Goal: Check status: Check status

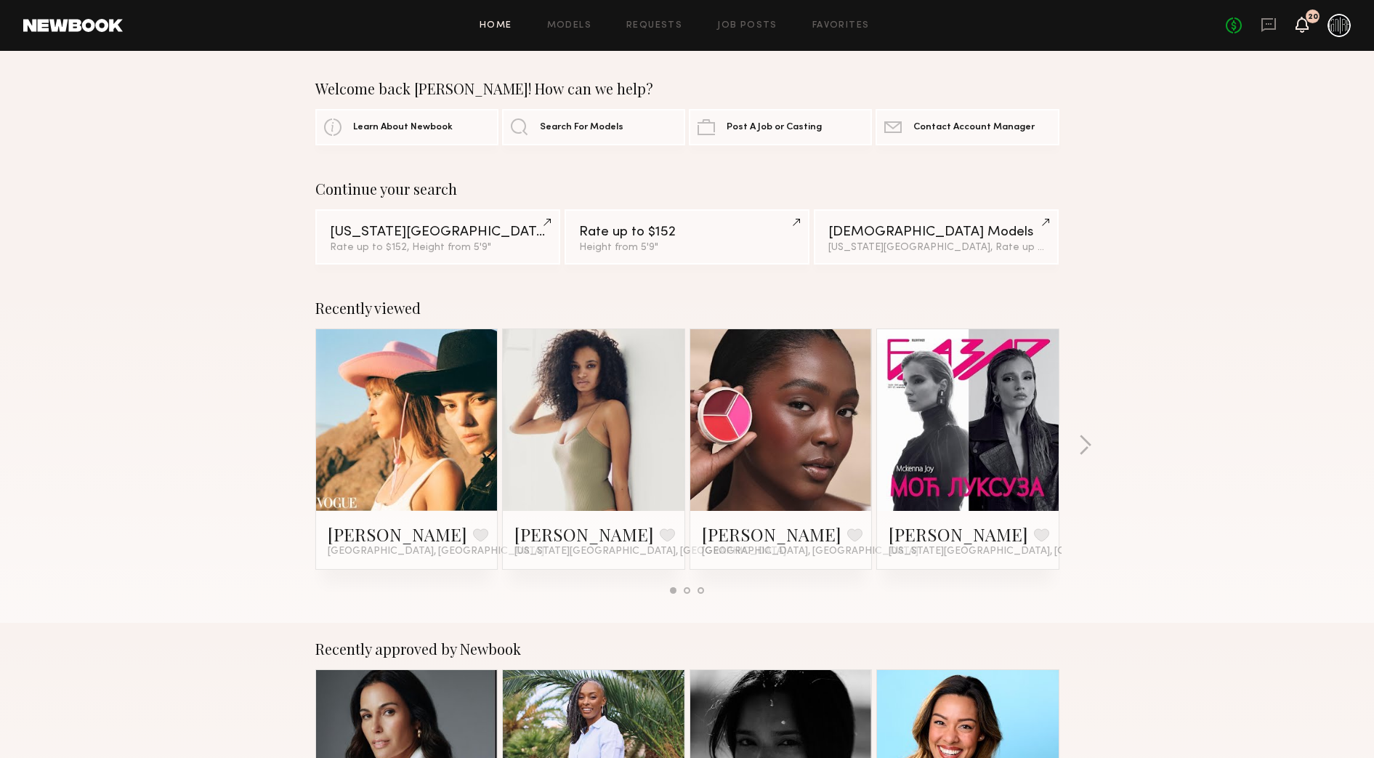
click at [1297, 21] on icon at bounding box center [1302, 25] width 13 height 16
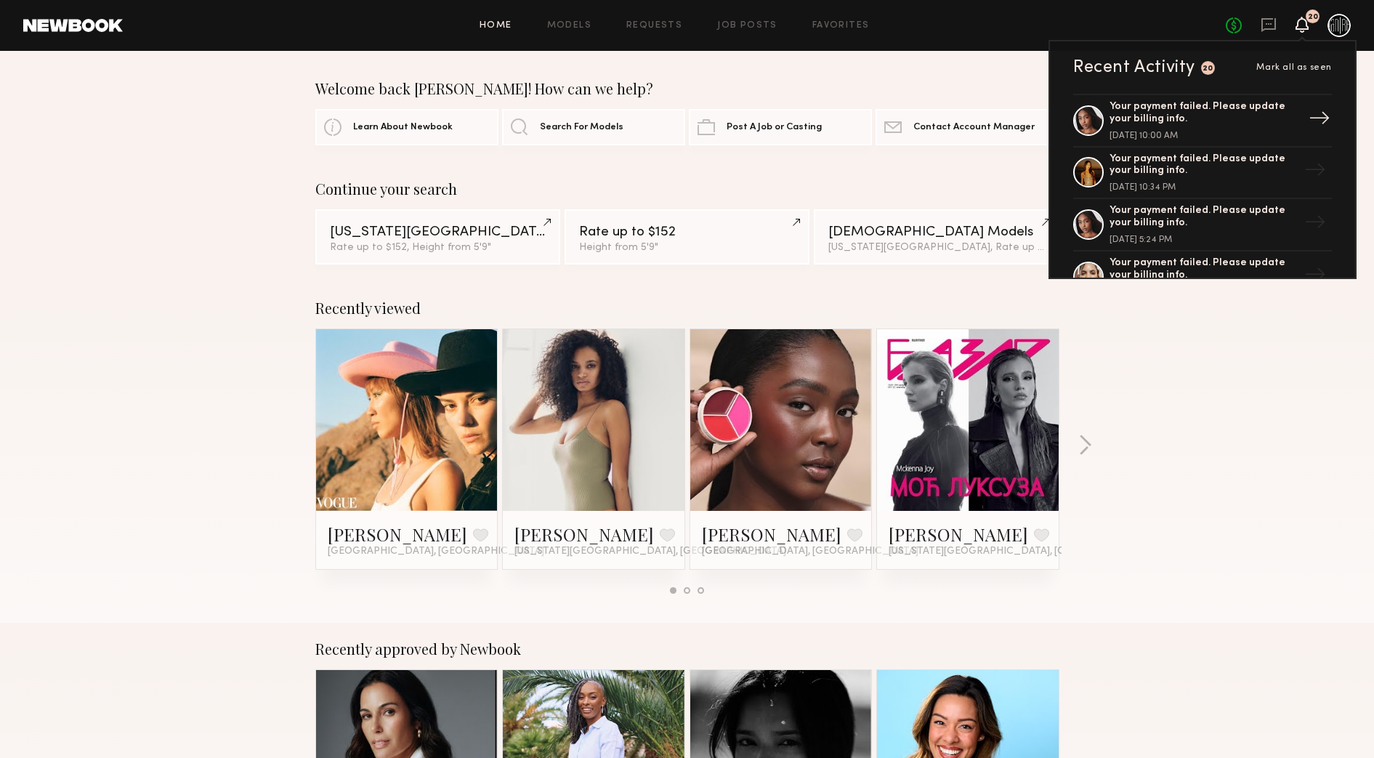
click at [1189, 116] on div "Your payment failed. Please update your billing info." at bounding box center [1204, 113] width 189 height 25
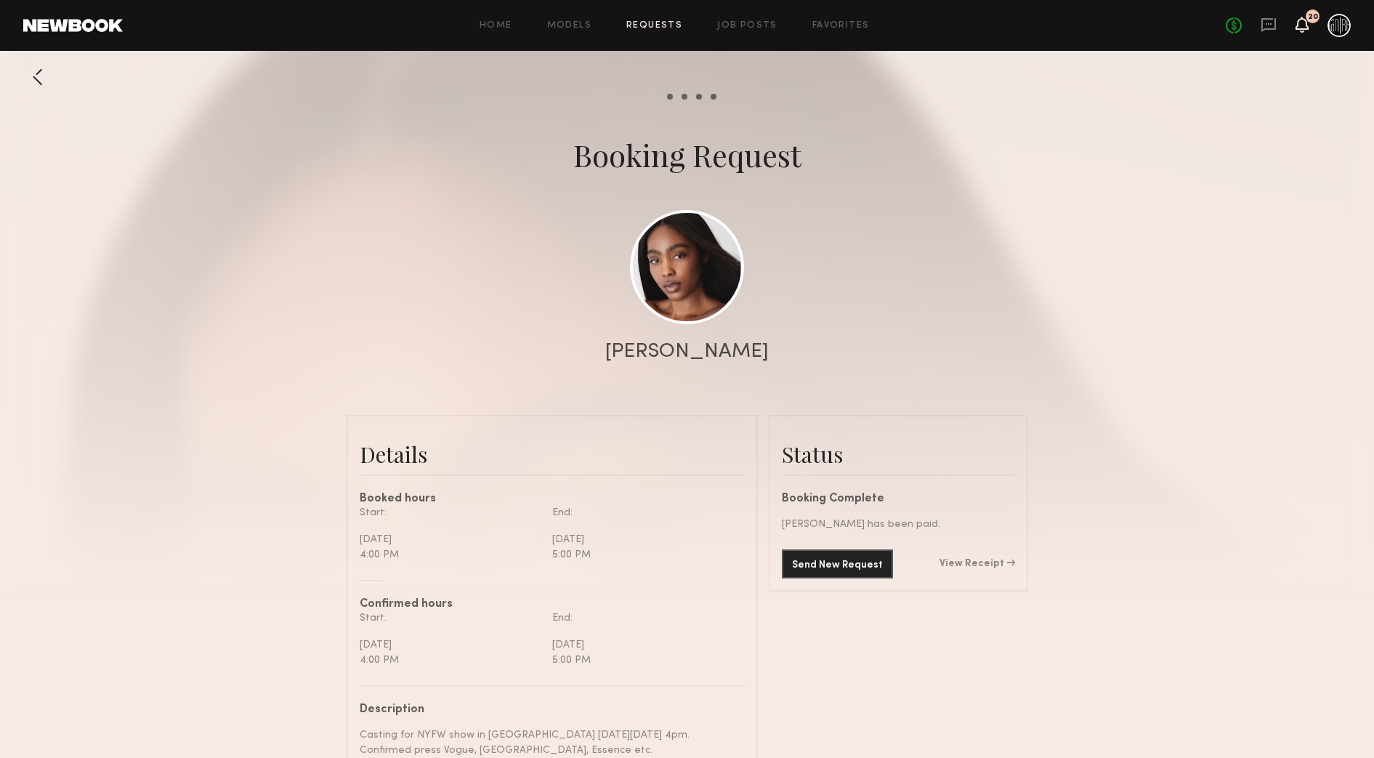
click at [1306, 23] on icon at bounding box center [1302, 24] width 12 height 10
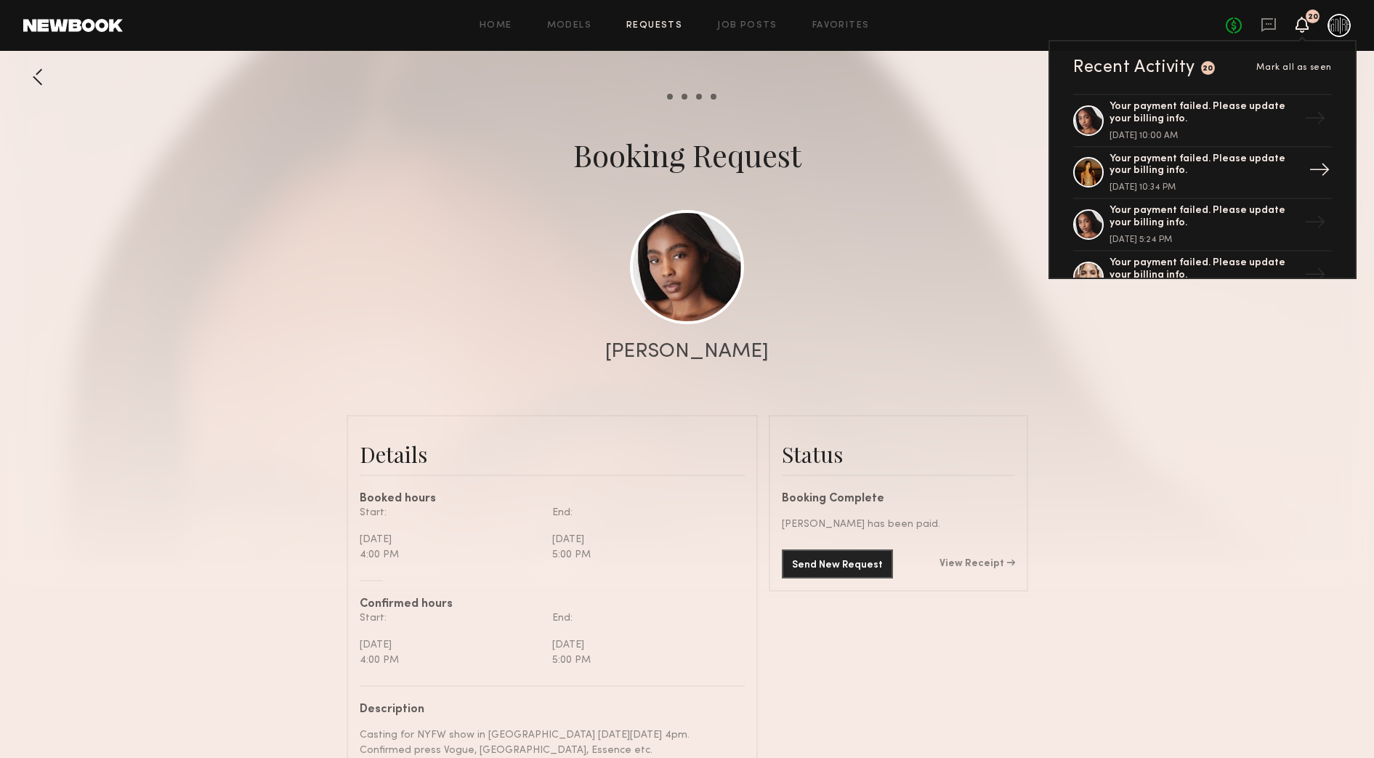
click at [1184, 174] on div "Your payment failed. Please update your billing info." at bounding box center [1204, 165] width 189 height 25
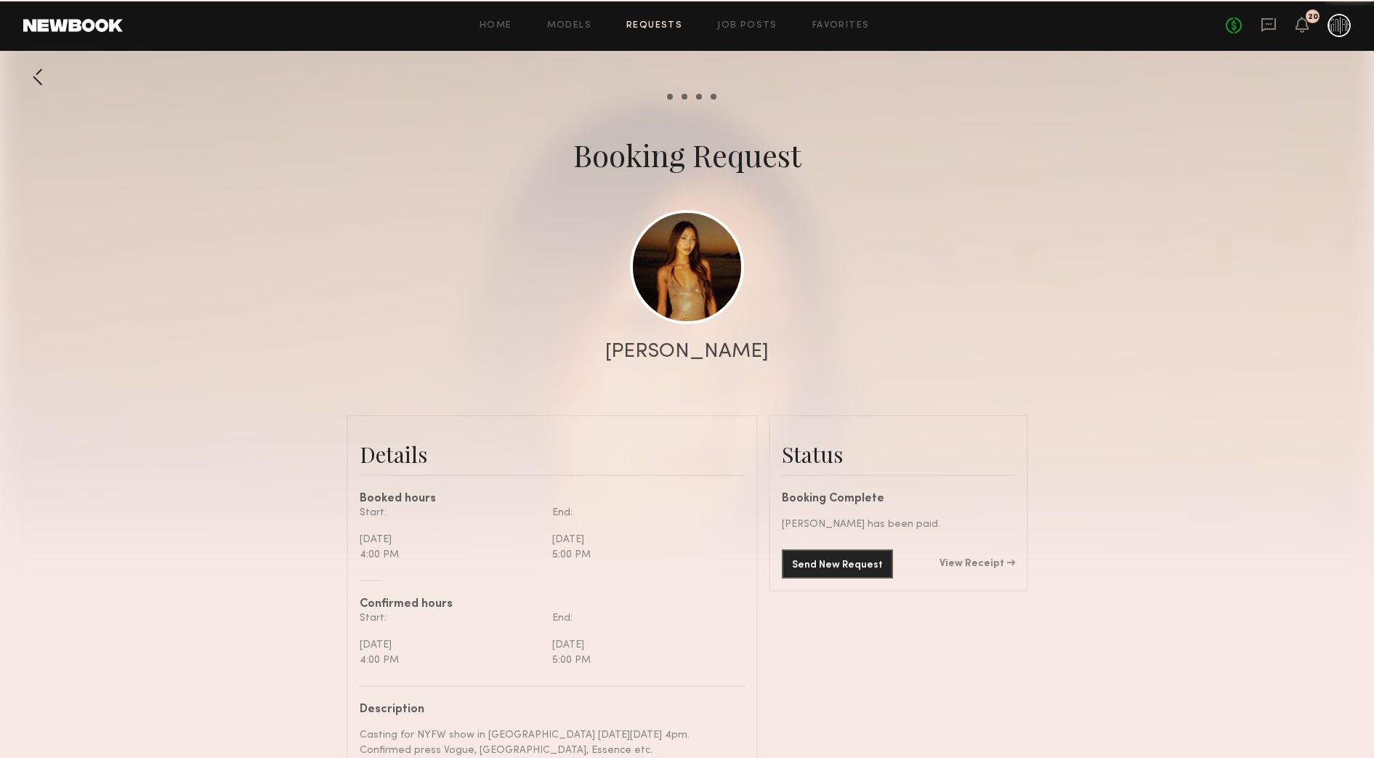
scroll to position [1695, 0]
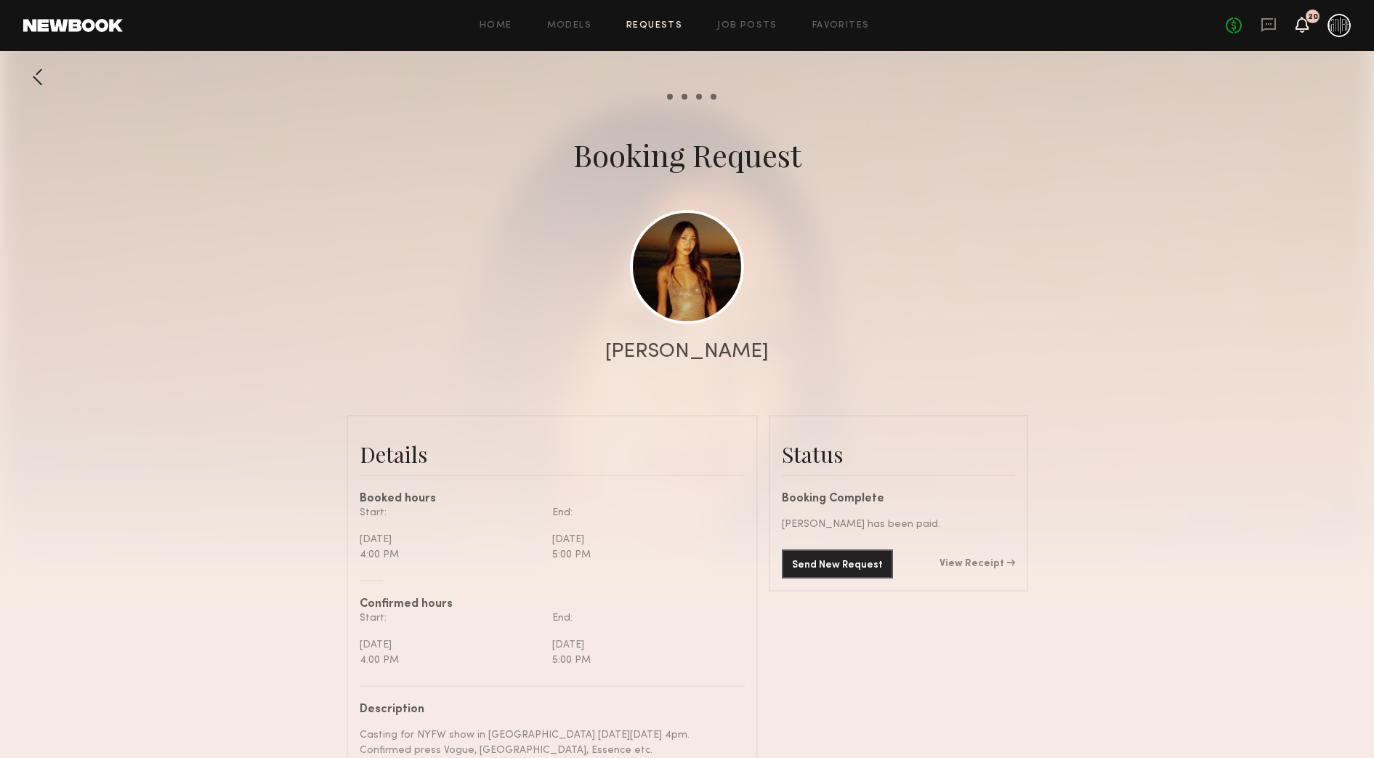
click at [1299, 28] on icon at bounding box center [1302, 24] width 12 height 10
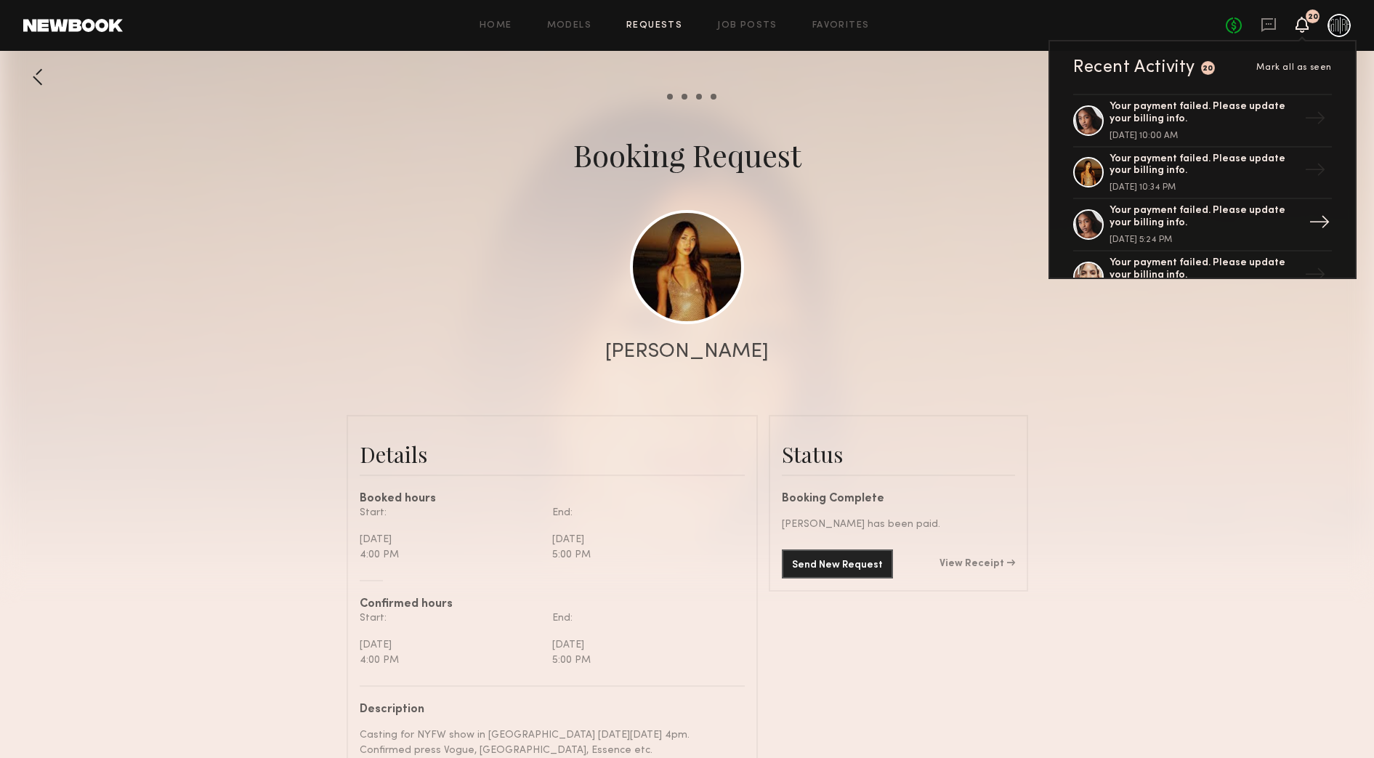
scroll to position [91, 0]
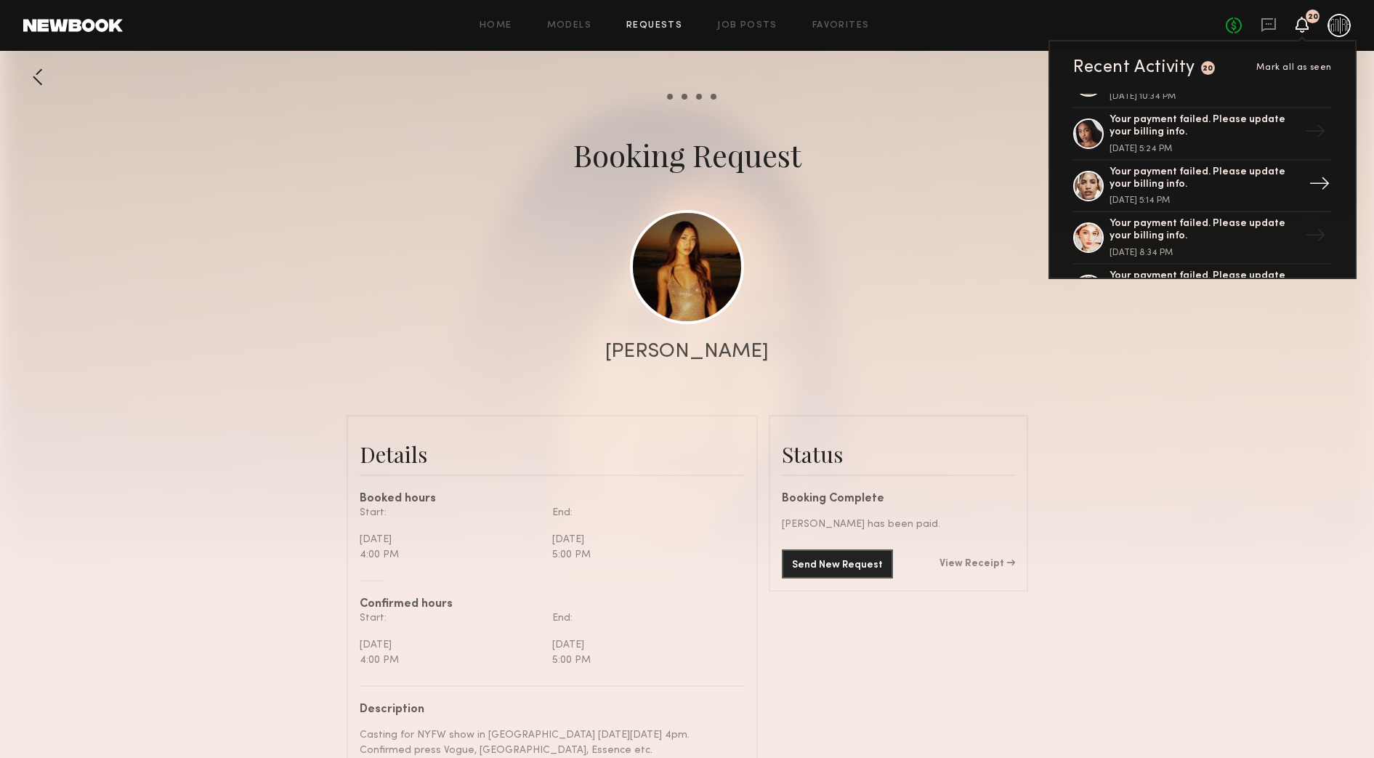
click at [1187, 191] on div "Your payment failed. Please update your billing info. [DATE] 5:14 PM" at bounding box center [1204, 185] width 189 height 39
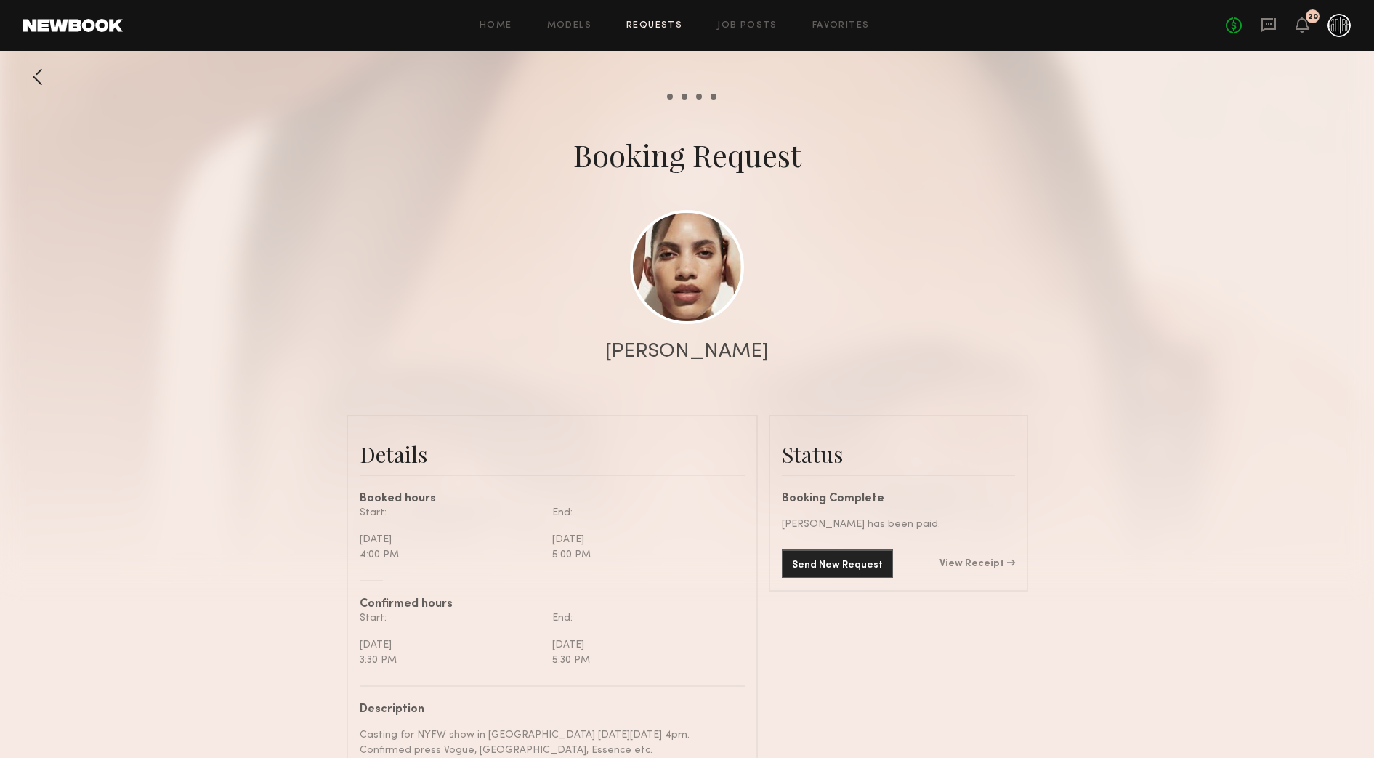
scroll to position [1196, 0]
click at [1304, 17] on icon at bounding box center [1302, 25] width 13 height 16
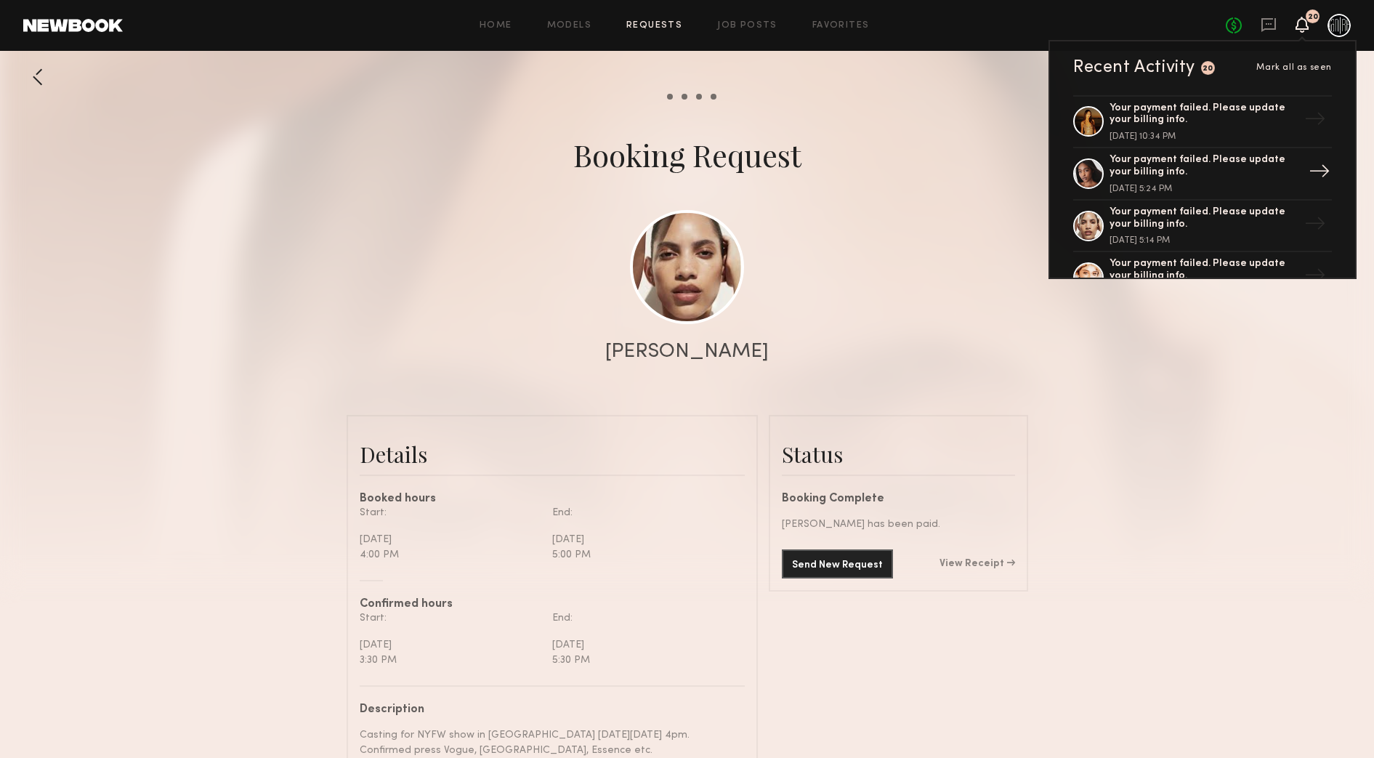
scroll to position [91, 0]
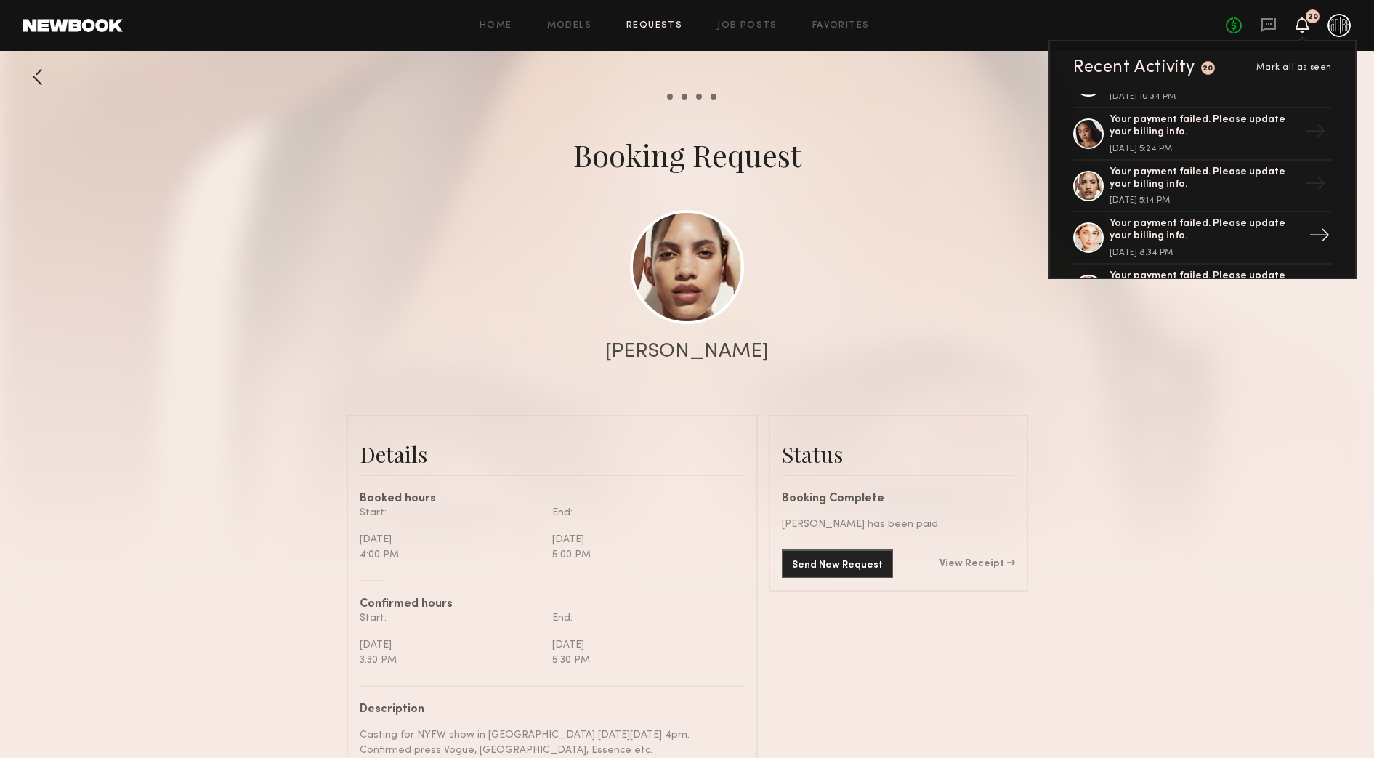
click at [1230, 230] on div "Your payment failed. Please update your billing info." at bounding box center [1204, 230] width 189 height 25
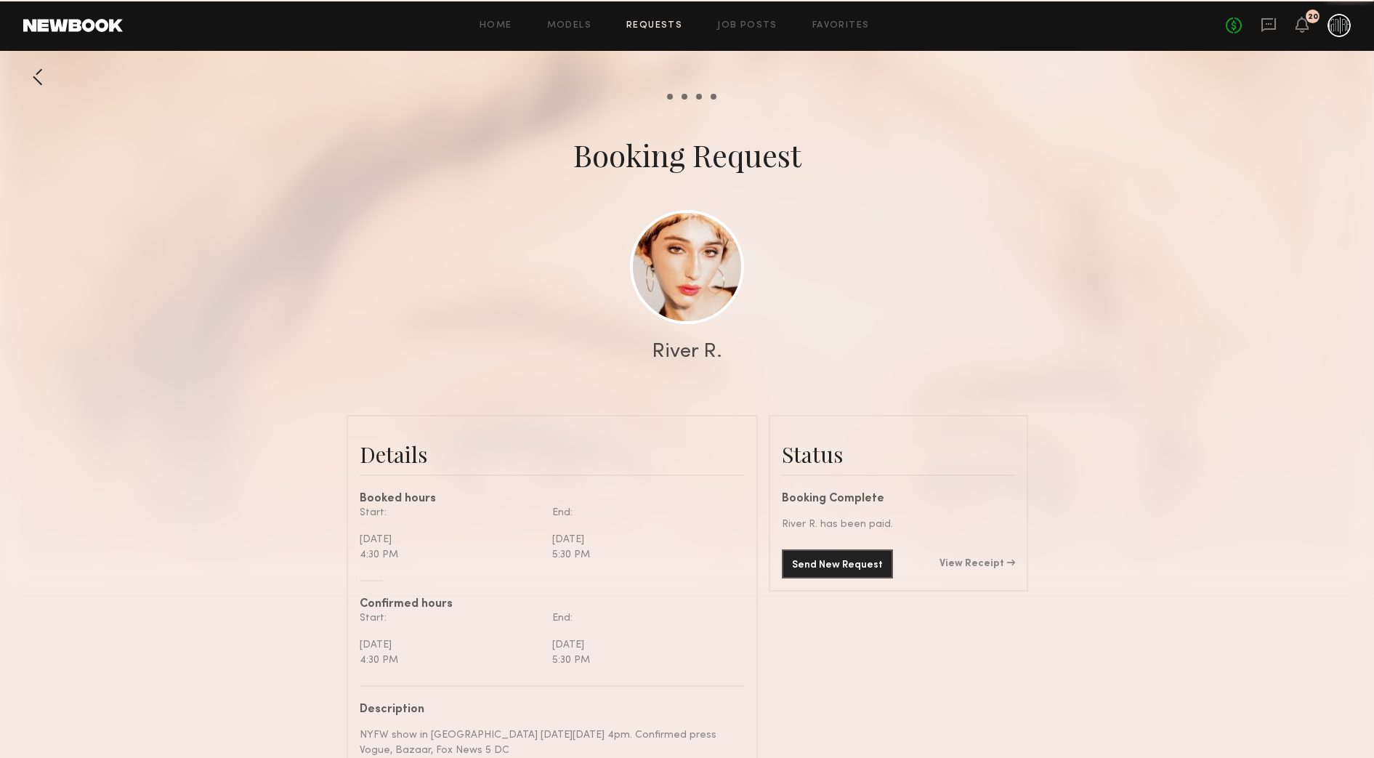
scroll to position [1183, 0]
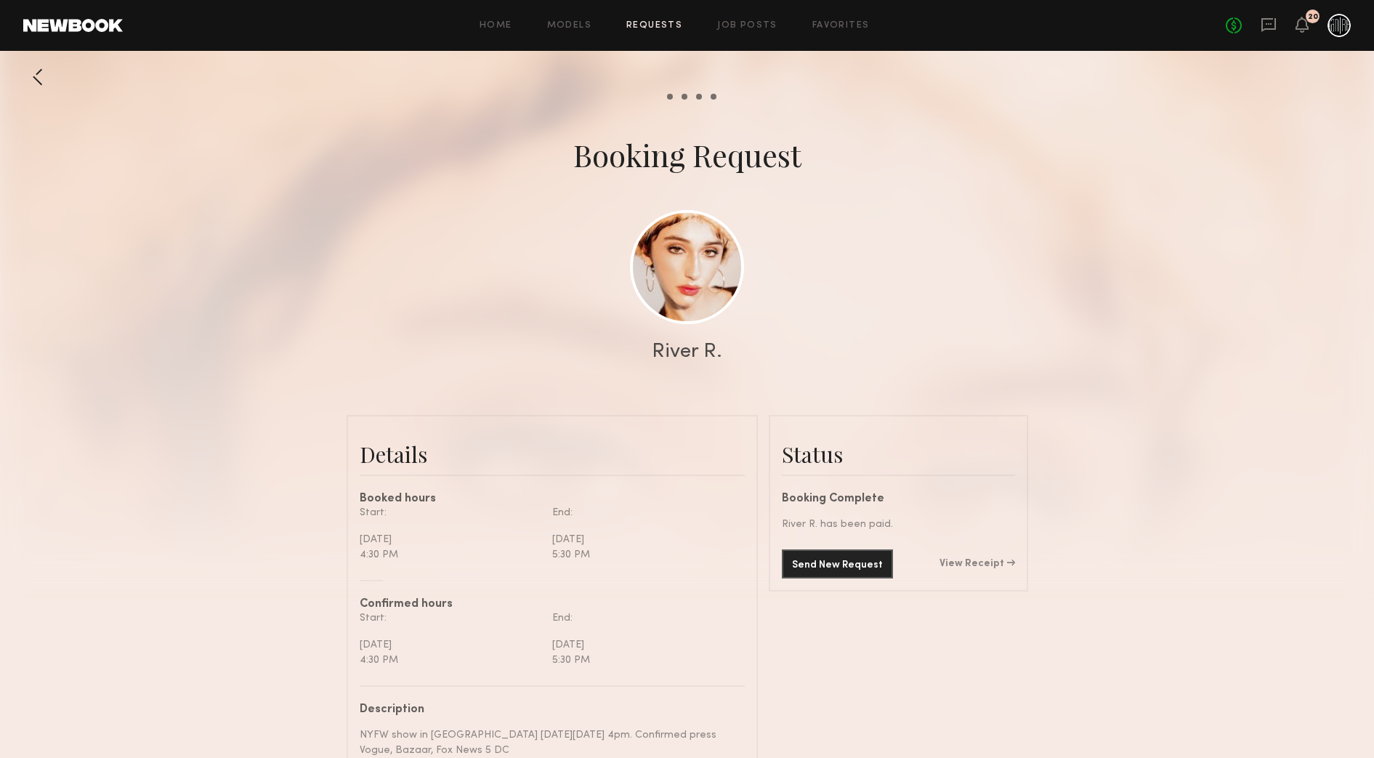
click at [1299, 33] on div "20" at bounding box center [1302, 26] width 13 height 18
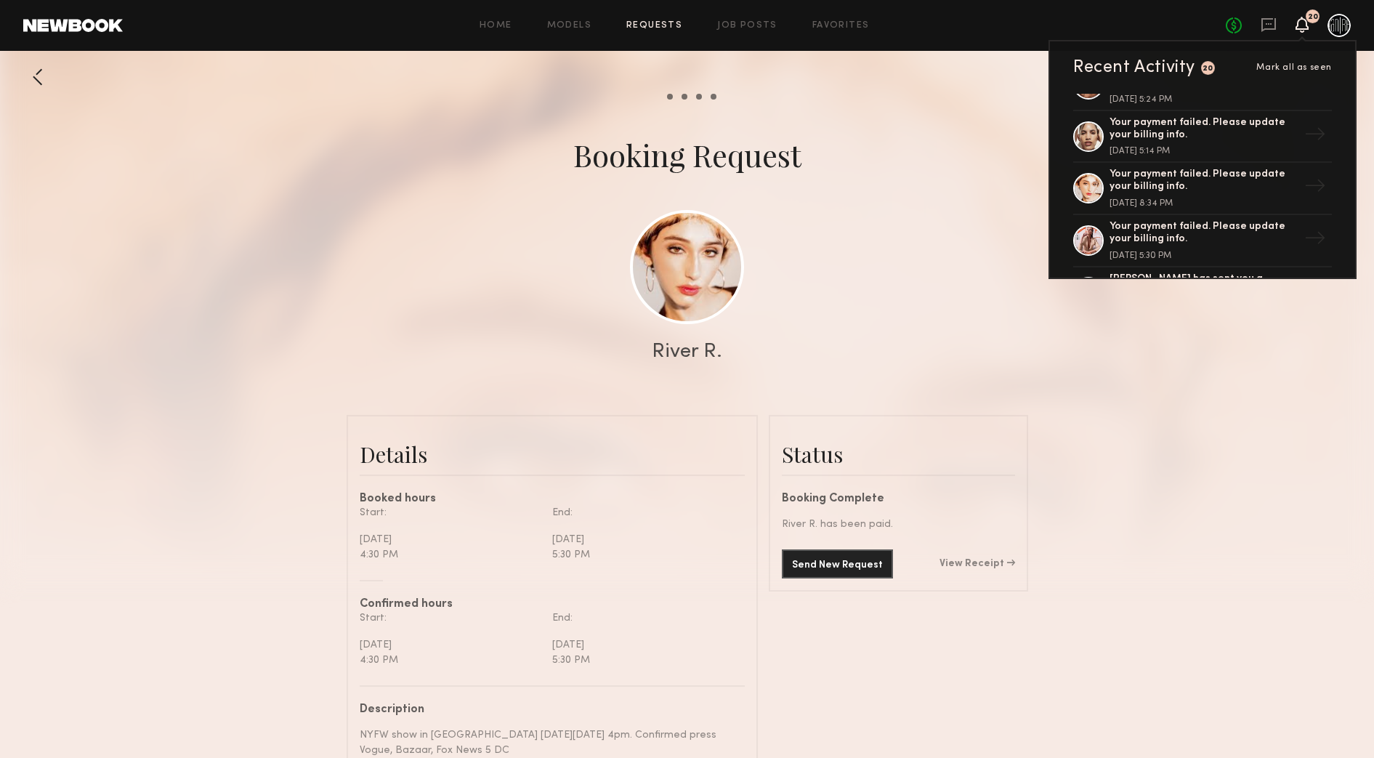
scroll to position [182, 0]
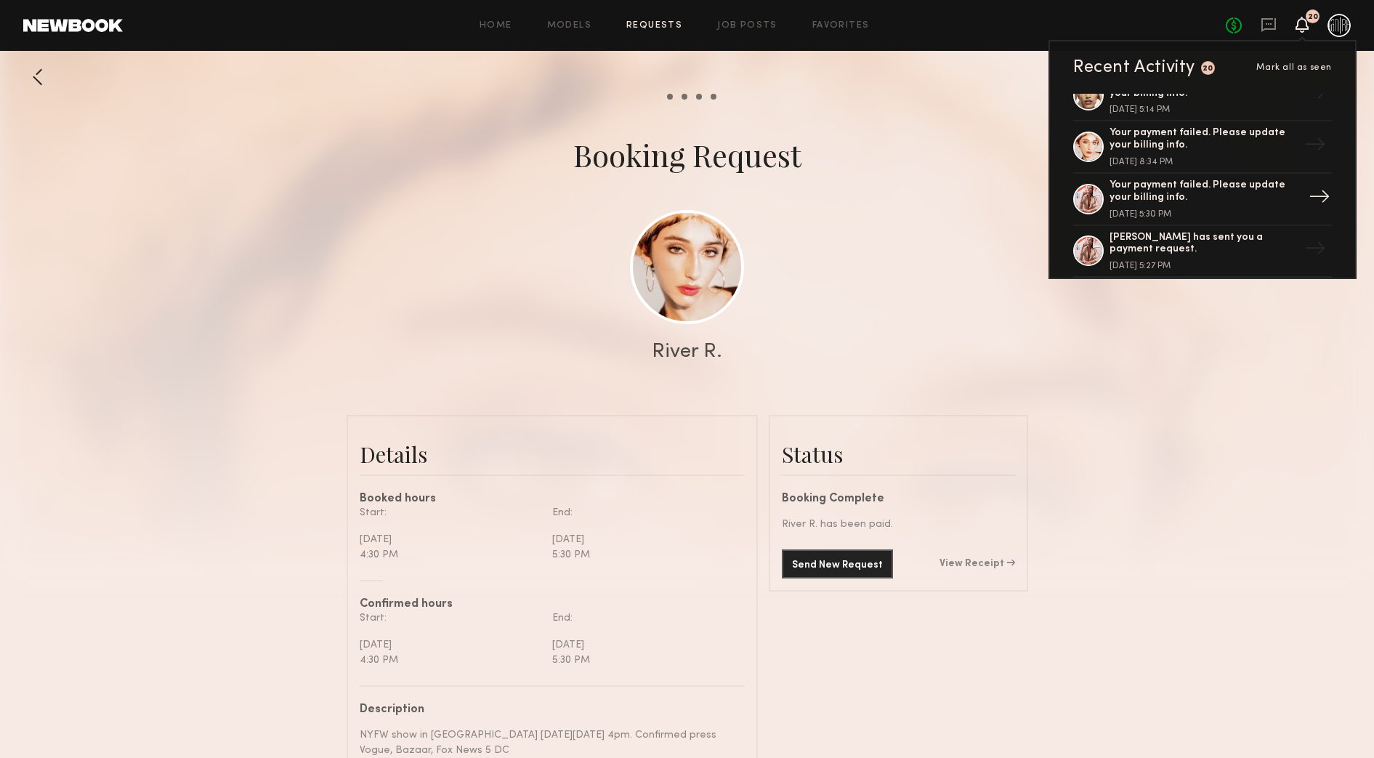
click at [1221, 195] on div "Your payment failed. Please update your billing info." at bounding box center [1204, 191] width 189 height 25
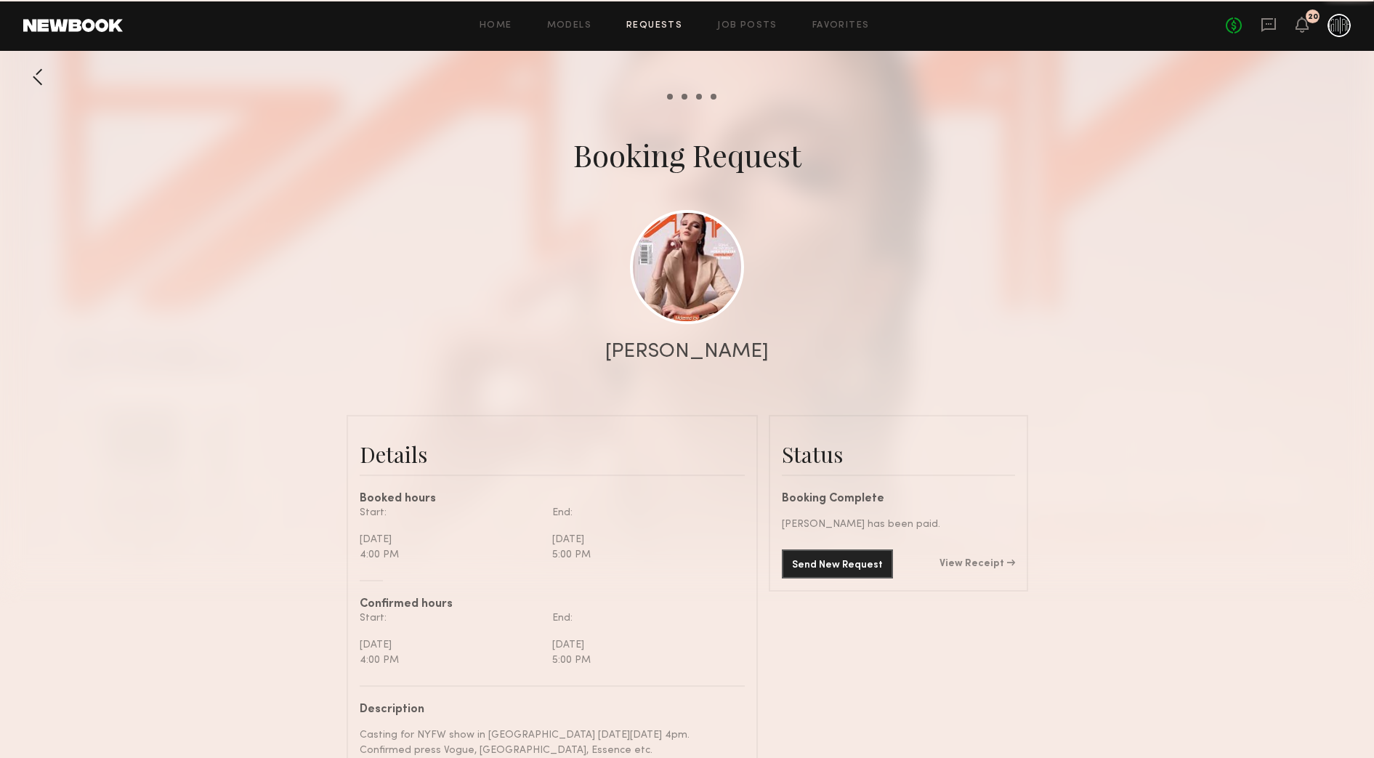
scroll to position [754, 0]
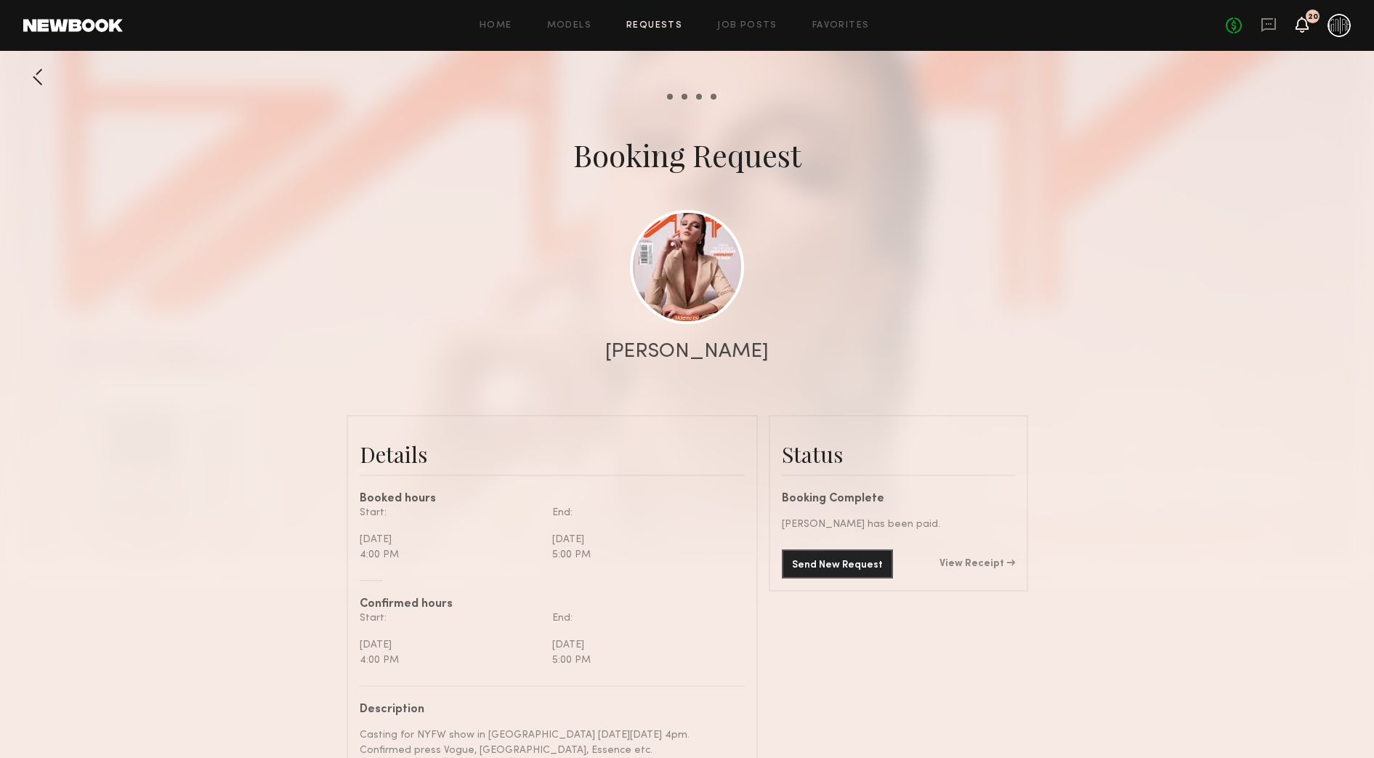
click at [1301, 24] on icon at bounding box center [1302, 24] width 12 height 10
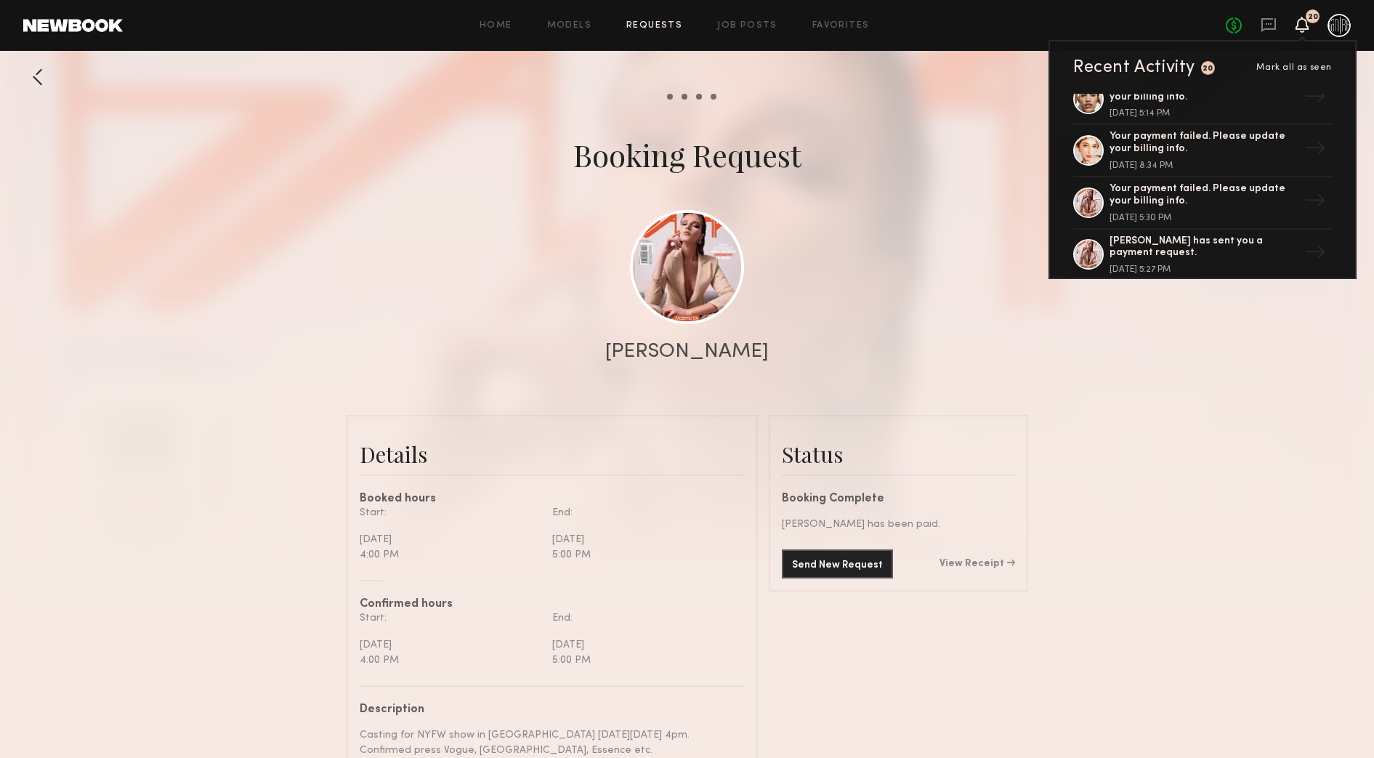
scroll to position [182, 0]
